Goal: Transaction & Acquisition: Obtain resource

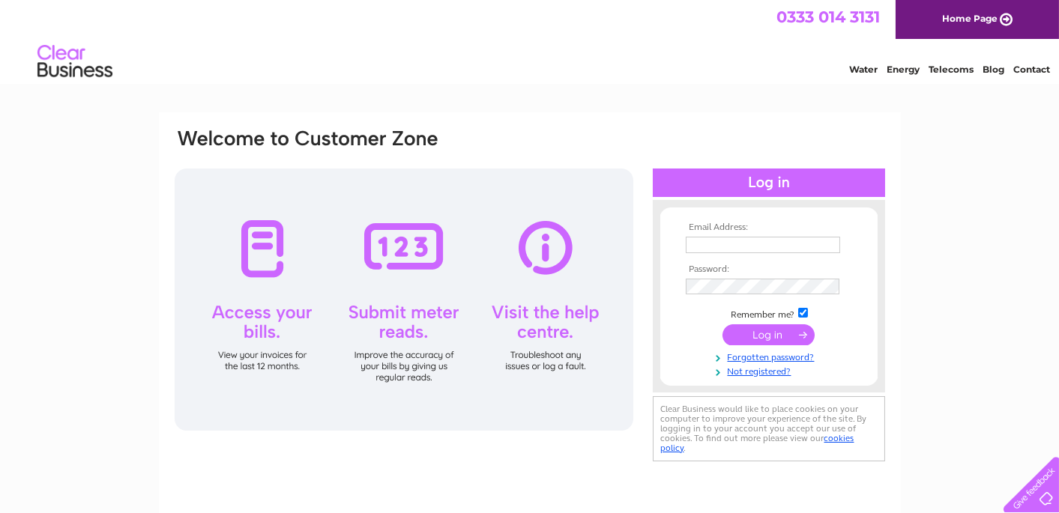
type input "invoices@usavecontracts.com"
click at [758, 331] on input "submit" at bounding box center [768, 335] width 92 height 21
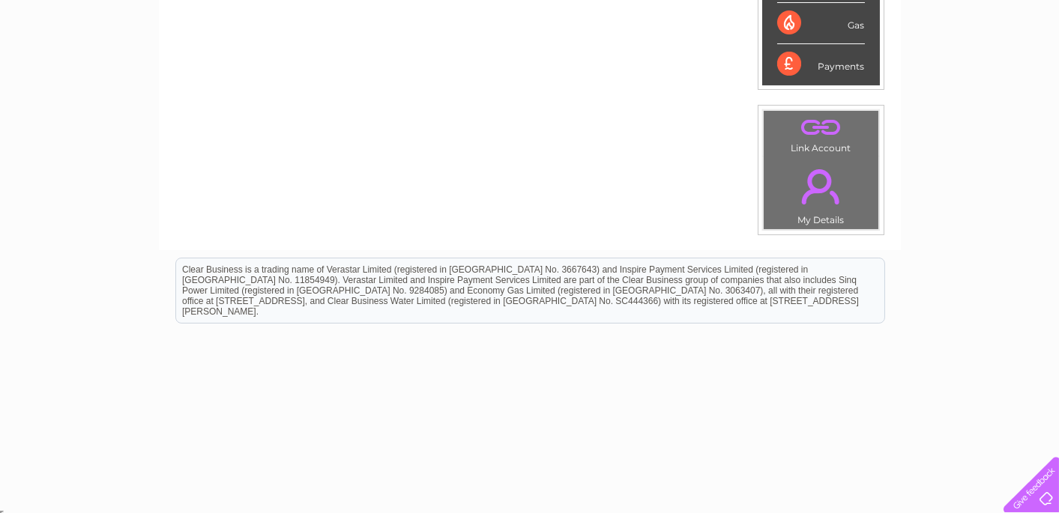
scroll to position [148, 0]
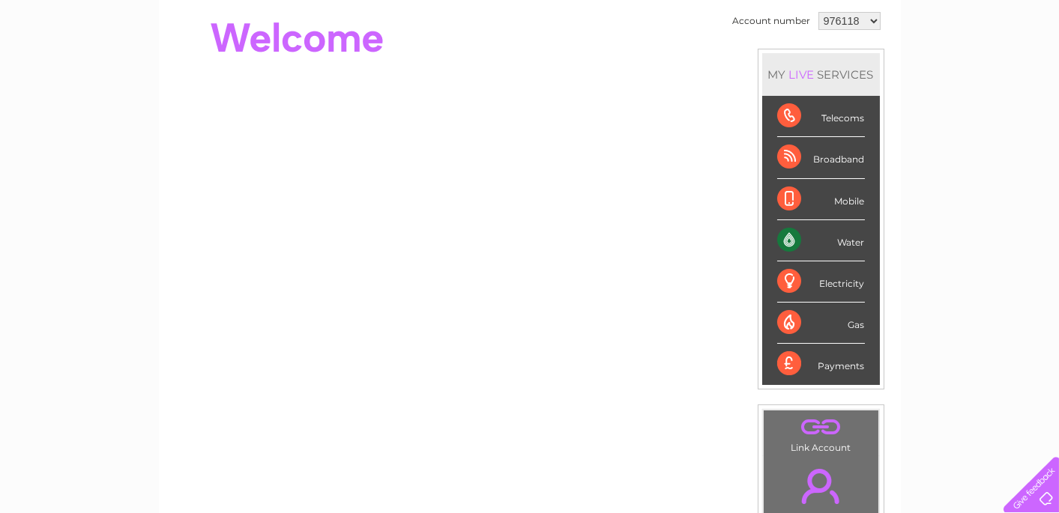
click at [865, 16] on select "976118 1083782" at bounding box center [849, 21] width 62 height 18
click at [865, 19] on select "976118 1083782" at bounding box center [849, 21] width 62 height 18
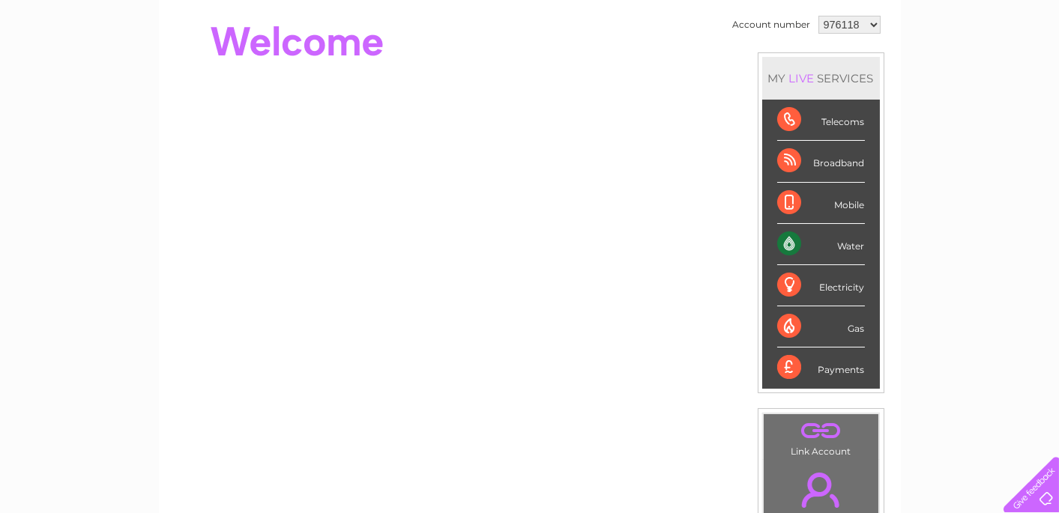
scroll to position [0, 0]
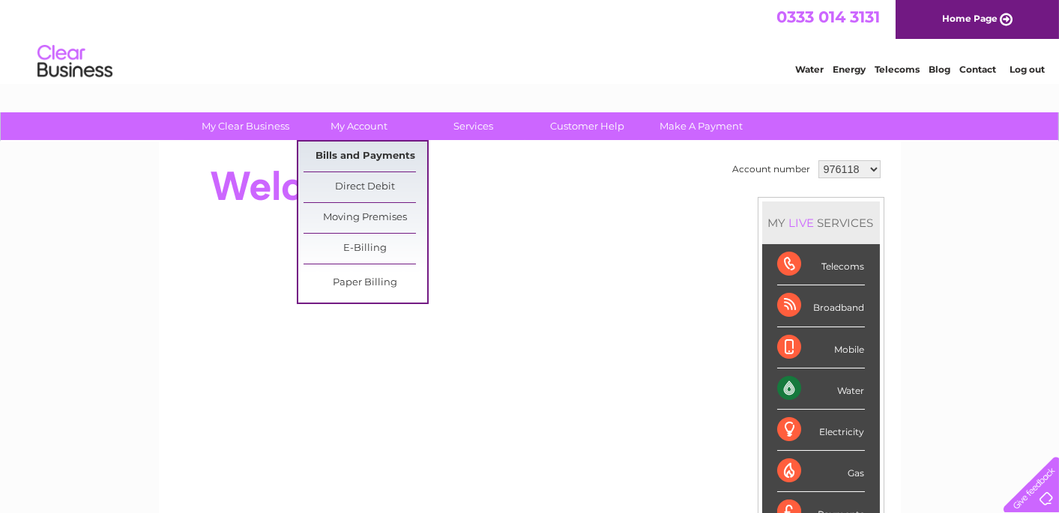
click at [352, 160] on link "Bills and Payments" at bounding box center [366, 157] width 124 height 30
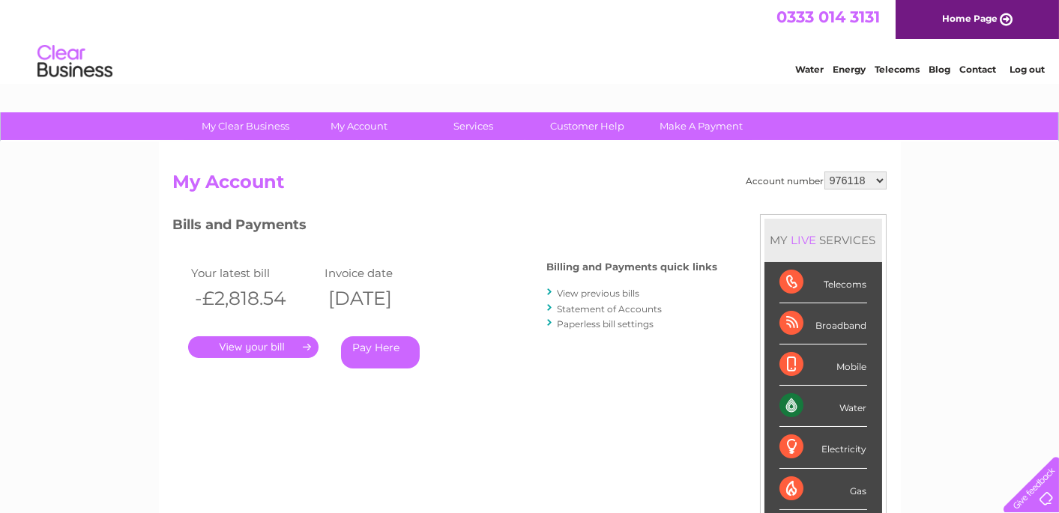
click at [238, 351] on link "." at bounding box center [253, 348] width 130 height 22
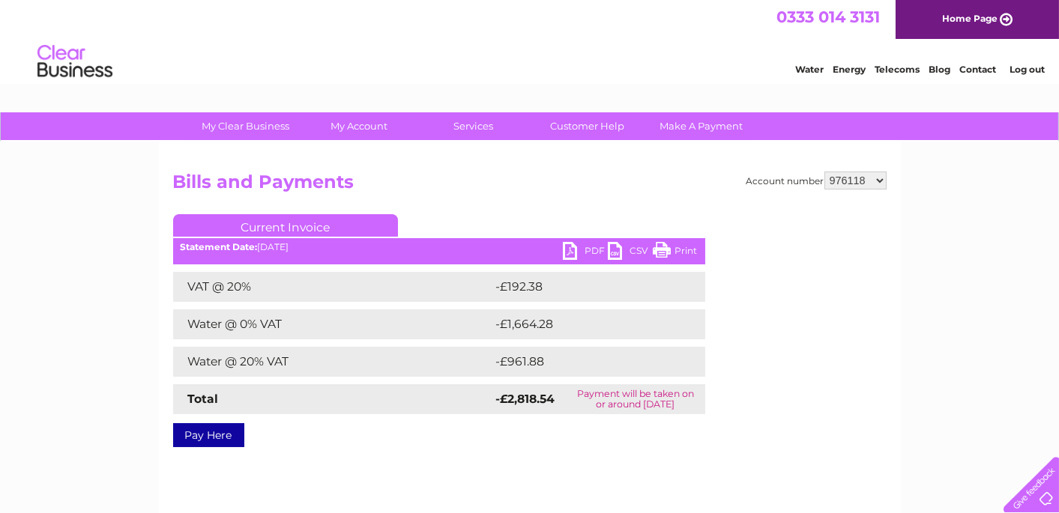
click at [577, 249] on link "PDF" at bounding box center [585, 253] width 45 height 22
click at [867, 179] on select "976118 1083782" at bounding box center [855, 181] width 62 height 18
select select "1083782"
click at [825, 172] on select "976118 1083782" at bounding box center [855, 181] width 62 height 18
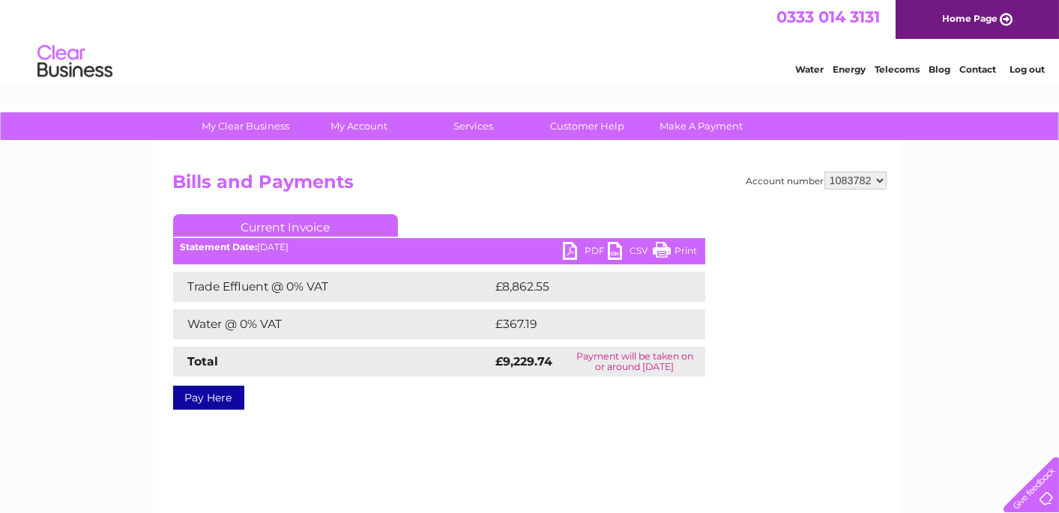
click at [592, 250] on link "PDF" at bounding box center [585, 253] width 45 height 22
drag, startPoint x: 372, startPoint y: 70, endPoint x: 319, endPoint y: 55, distance: 54.8
click at [372, 70] on div "Water Energy Telecoms Blog Contact Log out" at bounding box center [529, 63] width 1059 height 49
click at [538, 190] on h2 "Bills and Payments" at bounding box center [529, 186] width 713 height 28
click at [588, 255] on link "PDF" at bounding box center [585, 253] width 45 height 22
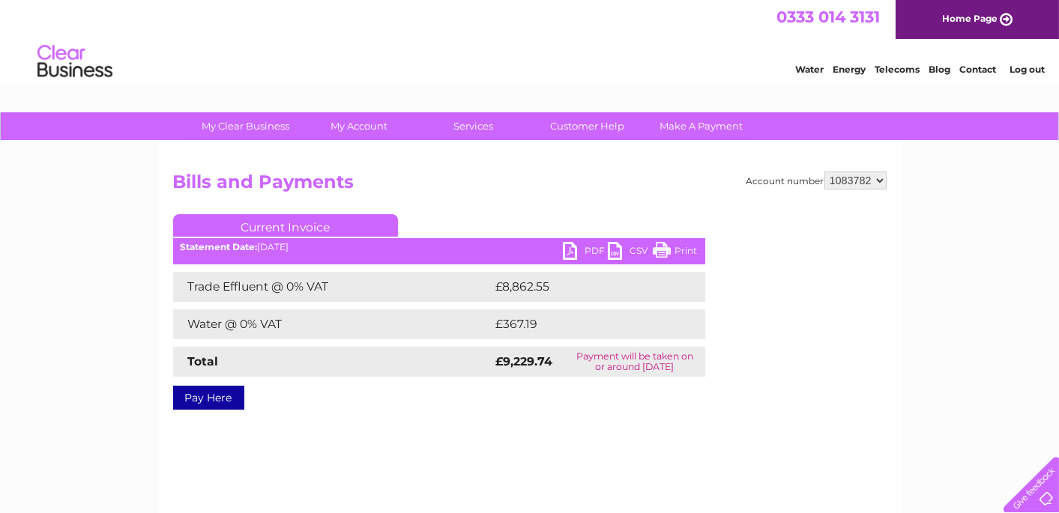
click at [869, 177] on select "976118 1083782" at bounding box center [855, 181] width 62 height 18
